Goal: Task Accomplishment & Management: Use online tool/utility

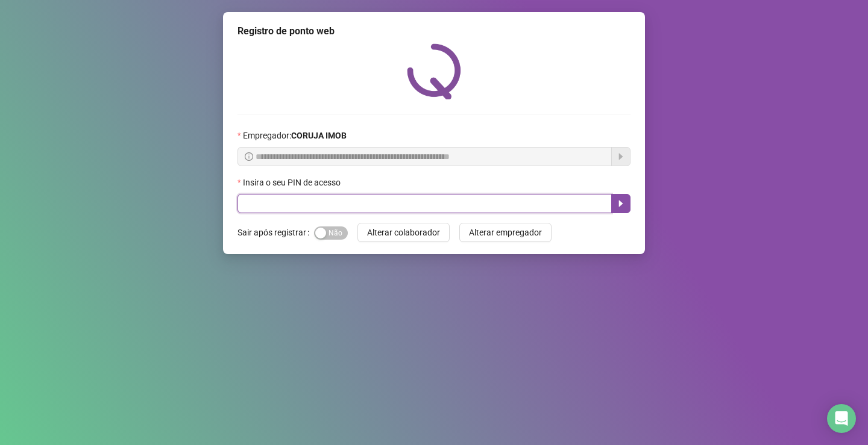
click at [251, 201] on input "text" at bounding box center [424, 203] width 374 height 19
click at [396, 205] on input "text" at bounding box center [424, 203] width 374 height 19
click at [408, 205] on input "text" at bounding box center [424, 203] width 374 height 19
